Goal: Obtain resource: Obtain resource

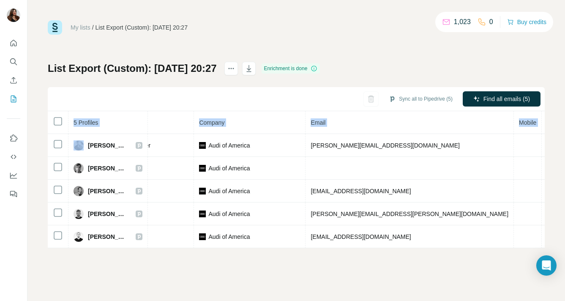
scroll to position [0, 193]
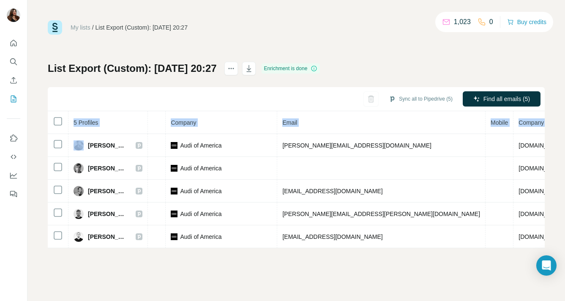
drag, startPoint x: 89, startPoint y: 145, endPoint x: 548, endPoint y: 251, distance: 471.2
click at [548, 251] on div "My lists / List Export (Custom): 20/08/2025 20:27 1,023 0 Buy credits List Expo…" at bounding box center [295, 150] width 537 height 301
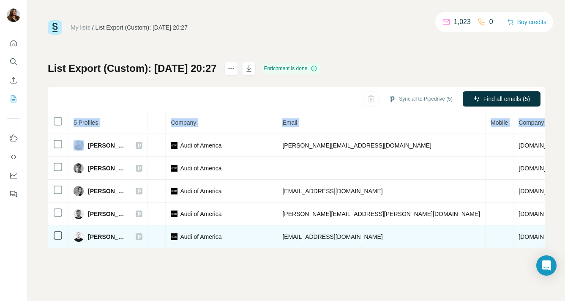
copy table "5 Profiles Status LinkedIn Job title Company Email Mobile Company website Landl…"
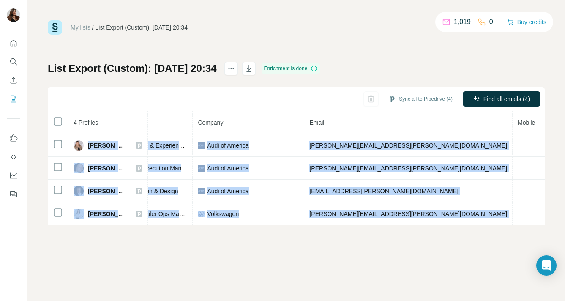
scroll to position [0, 189]
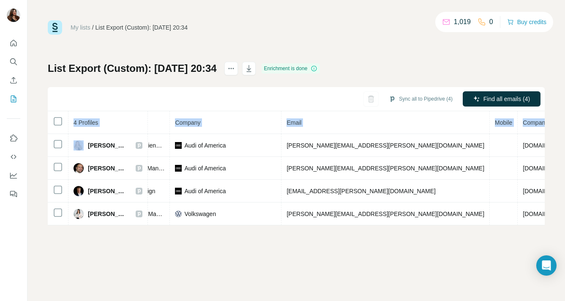
drag, startPoint x: 88, startPoint y: 144, endPoint x: 547, endPoint y: 221, distance: 465.2
click at [547, 221] on div "My lists / List Export (Custom): 20/08/2025 20:34 1,019 0 Buy credits List Expo…" at bounding box center [295, 150] width 537 height 301
copy table "4 Profiles Status LinkedIn Job title Company Email Mobile Company website Landl…"
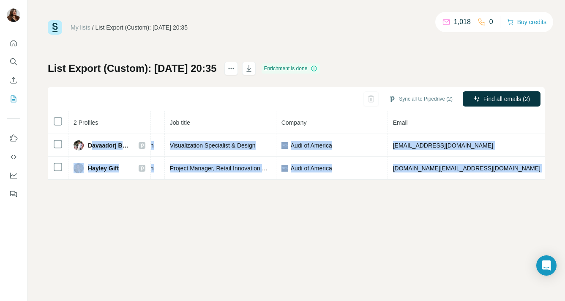
scroll to position [0, 195]
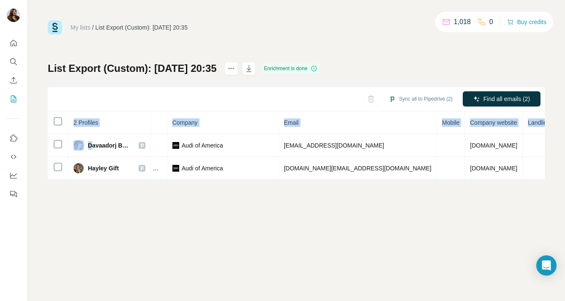
drag, startPoint x: 90, startPoint y: 146, endPoint x: 554, endPoint y: 174, distance: 464.7
click at [554, 174] on div "My lists / List Export (Custom): 20/08/2025 20:35 1,018 0 Buy credits List Expo…" at bounding box center [295, 150] width 537 height 301
copy table "2 Profiles Status LinkedIn Job title Company Email Mobile Company website Landl…"
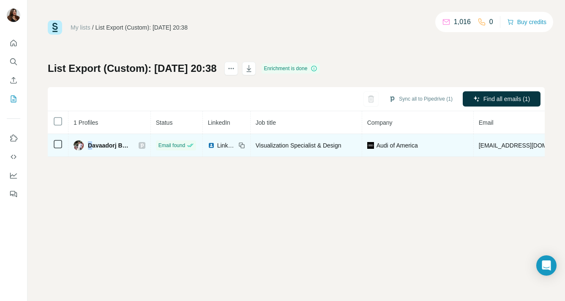
click at [88, 146] on span "Davaadorj Battugs" at bounding box center [109, 145] width 42 height 8
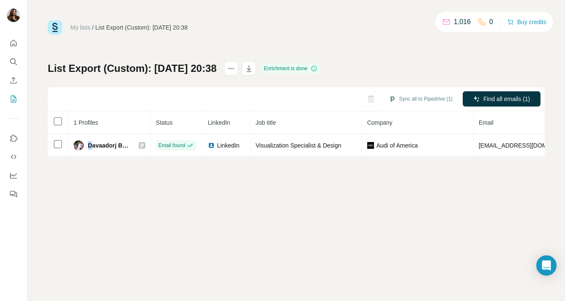
copy span "D"
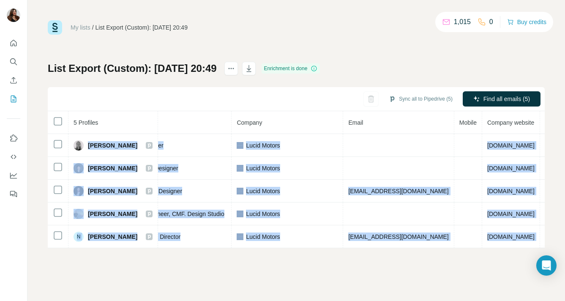
scroll to position [0, 217]
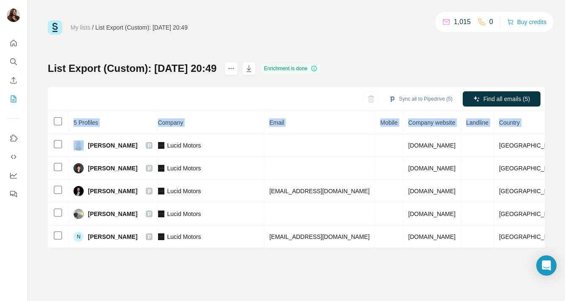
drag, startPoint x: 89, startPoint y: 145, endPoint x: 548, endPoint y: 247, distance: 470.0
click at [548, 247] on div "My lists / List Export (Custom): [DATE] 20:49 1,015 0 Buy credits List Export (…" at bounding box center [295, 150] width 537 height 301
copy table "5 Profiles Status LinkedIn Job title Company Email Mobile Company website Landl…"
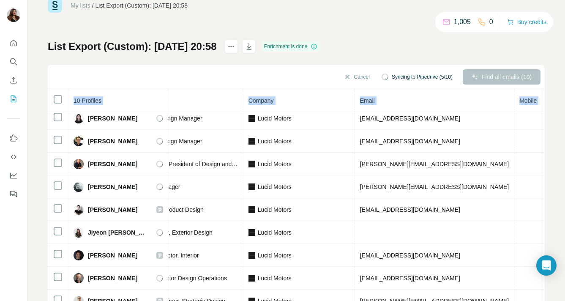
scroll to position [33, 213]
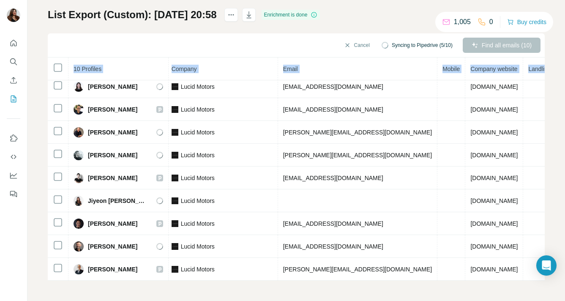
drag, startPoint x: 89, startPoint y: 145, endPoint x: 537, endPoint y: 309, distance: 477.3
click at [537, 300] on html "My lists / List Export (Custom): 20/08/2025 20:58 1,005 0 Buy credits List Expo…" at bounding box center [282, 150] width 565 height 301
copy table "10 Profiles Status LinkedIn Job title Company Email Mobile Company website Land…"
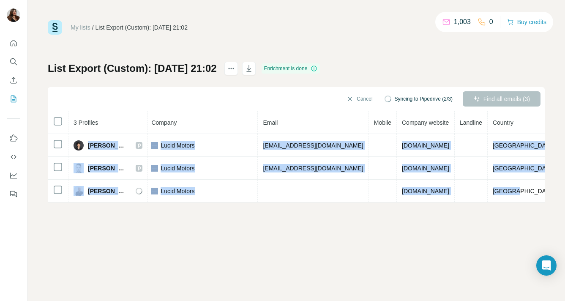
scroll to position [0, 224]
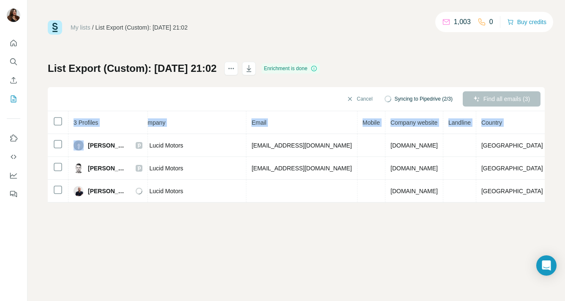
drag, startPoint x: 88, startPoint y: 146, endPoint x: 551, endPoint y: 194, distance: 465.9
click at [551, 194] on div "My lists / List Export (Custom): 20/08/2025 21:02 1,003 0 Buy credits List Expo…" at bounding box center [295, 150] width 537 height 301
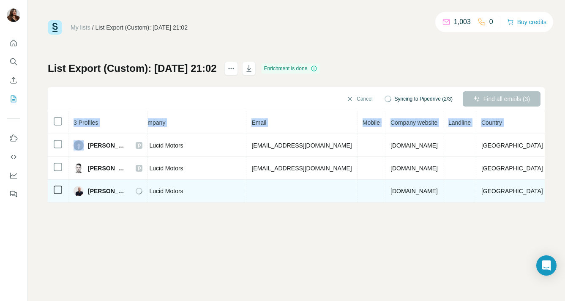
copy table "3 Profiles Status LinkedIn Job title Company Email Mobile Company website Landl…"
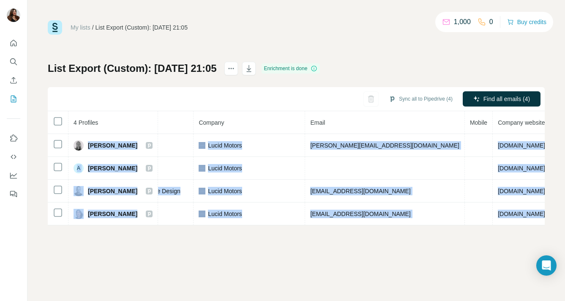
scroll to position [0, 243]
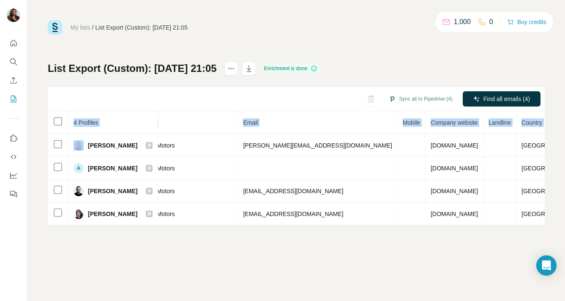
drag, startPoint x: 87, startPoint y: 144, endPoint x: 557, endPoint y: 223, distance: 475.8
click at [557, 223] on div "My lists / List Export (Custom): 20/08/2025 21:05 1,000 0 Buy credits List Expo…" at bounding box center [295, 150] width 537 height 301
copy table "4 Profiles Status LinkedIn Job title Company Email Mobile Company website Landl…"
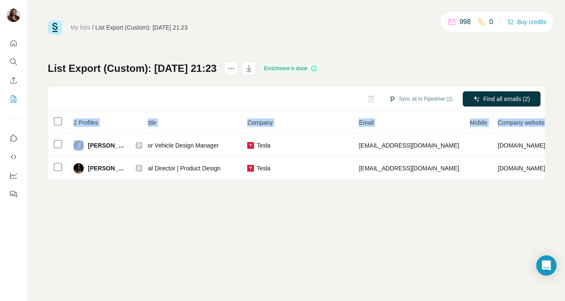
scroll to position [0, 158]
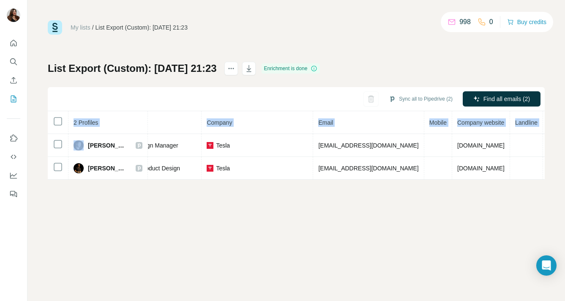
drag, startPoint x: 88, startPoint y: 144, endPoint x: 555, endPoint y: 171, distance: 467.5
click at [555, 171] on div "My lists / List Export (Custom): 20/08/2025 21:23 998 0 Buy credits List Export…" at bounding box center [295, 150] width 537 height 301
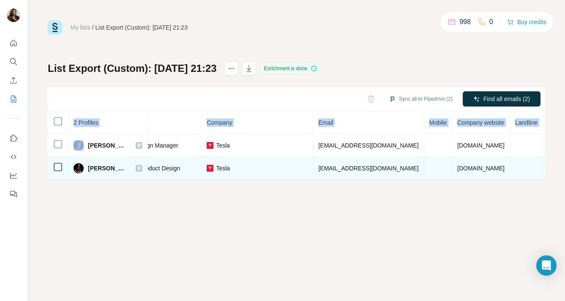
copy table "2 Profiles Status LinkedIn Job title Company Email Mobile Company website Landl…"
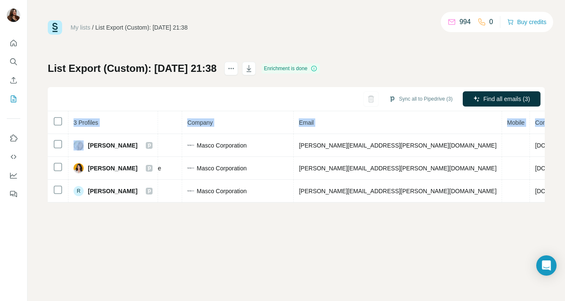
scroll to position [0, 194]
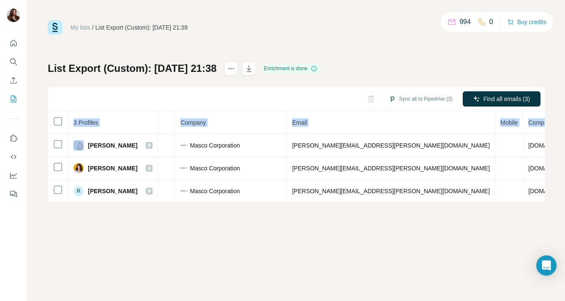
drag, startPoint x: 89, startPoint y: 147, endPoint x: 557, endPoint y: 211, distance: 472.9
click at [557, 211] on div "My lists / List Export (Custom): [DATE] 21:38 994 0 Buy credits List Export (Cu…" at bounding box center [295, 150] width 537 height 301
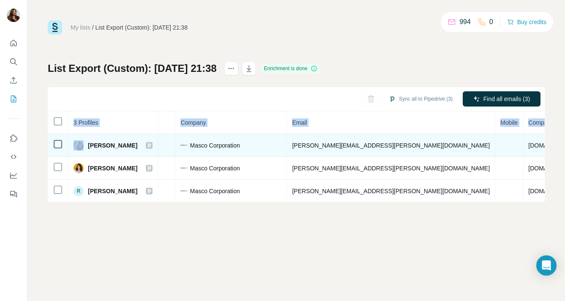
copy table "3 Profiles Status LinkedIn Job title Company Email Mobile Company website Landl…"
